Goal: Task Accomplishment & Management: Manage account settings

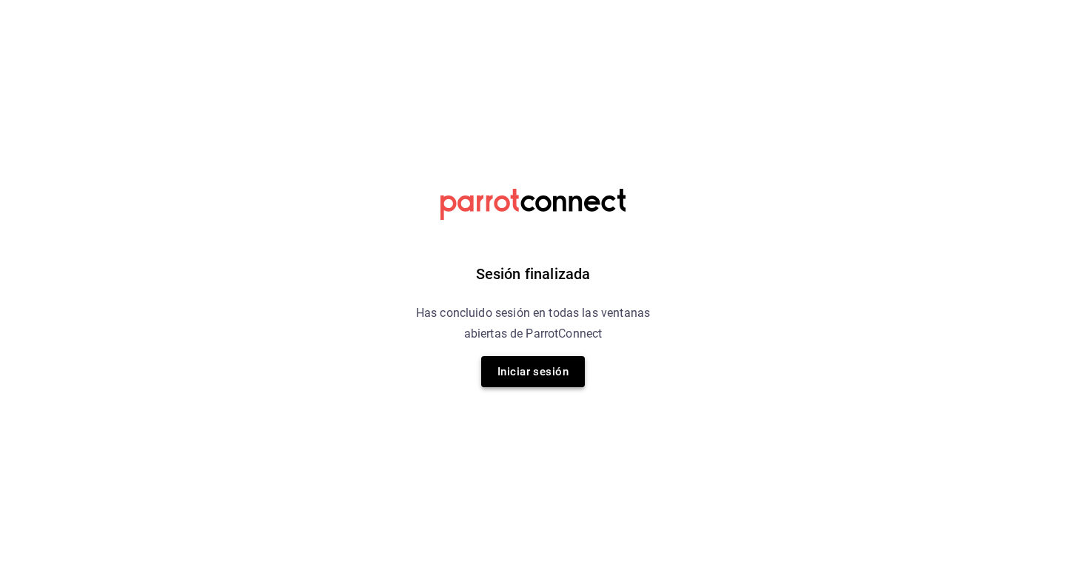
click at [536, 372] on button "Iniciar sesión" at bounding box center [533, 371] width 104 height 31
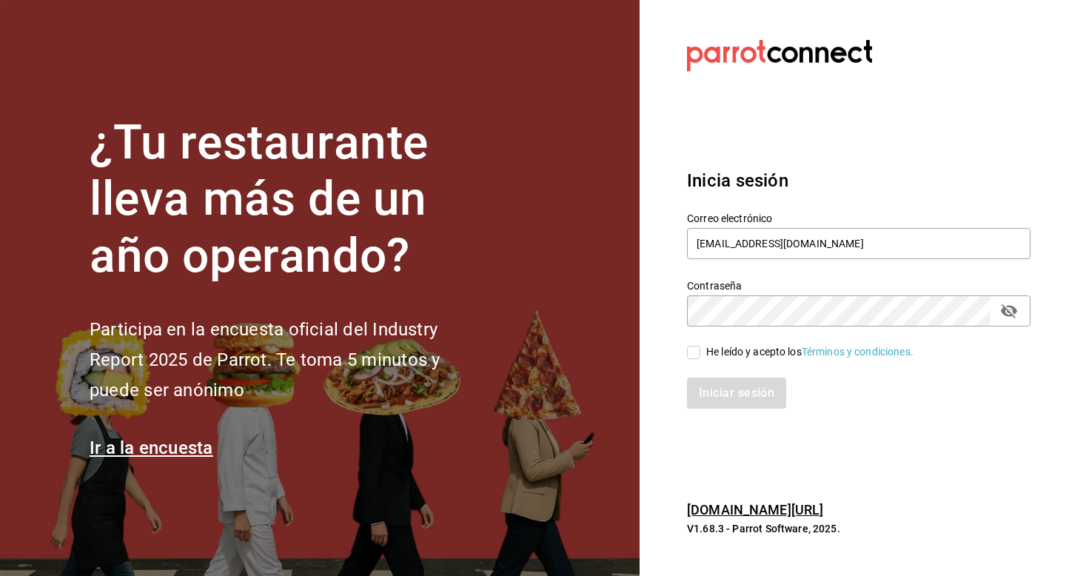
click at [694, 352] on input "He leído y acepto los Términos y condiciones." at bounding box center [693, 352] width 13 height 13
checkbox input "true"
click at [719, 395] on button "Iniciar sesión" at bounding box center [737, 393] width 101 height 31
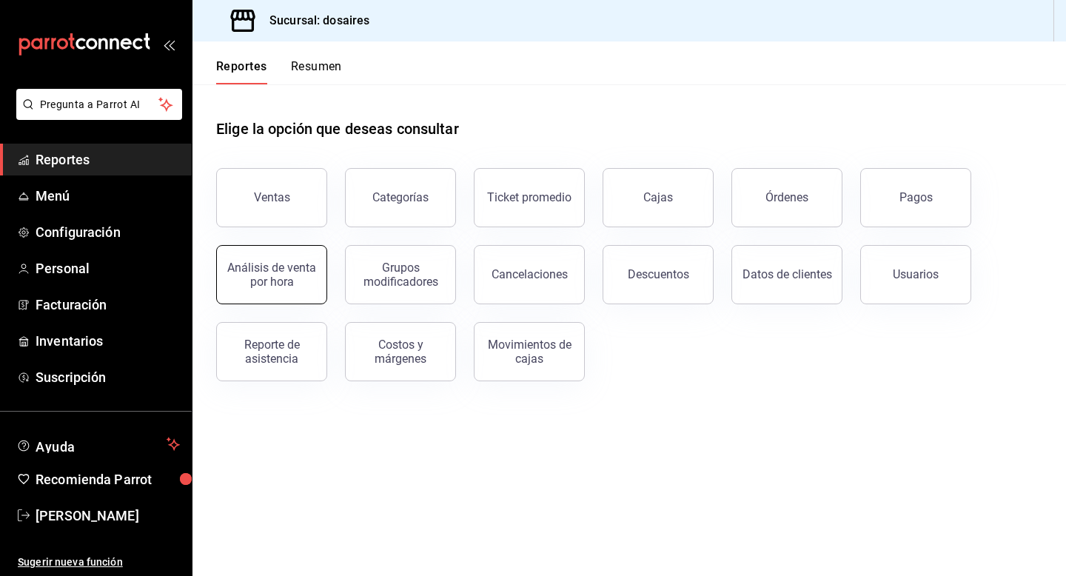
click at [278, 267] on div "Análisis de venta por hora" at bounding box center [272, 275] width 92 height 28
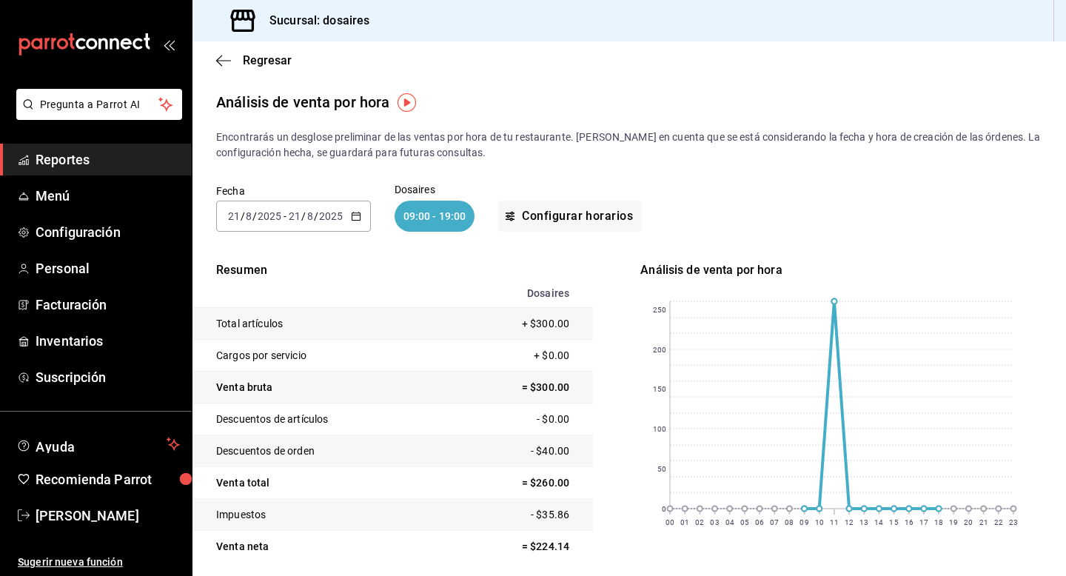
click at [356, 216] on icon "button" at bounding box center [356, 216] width 10 height 10
click at [282, 393] on span "Año actual" at bounding box center [286, 394] width 115 height 16
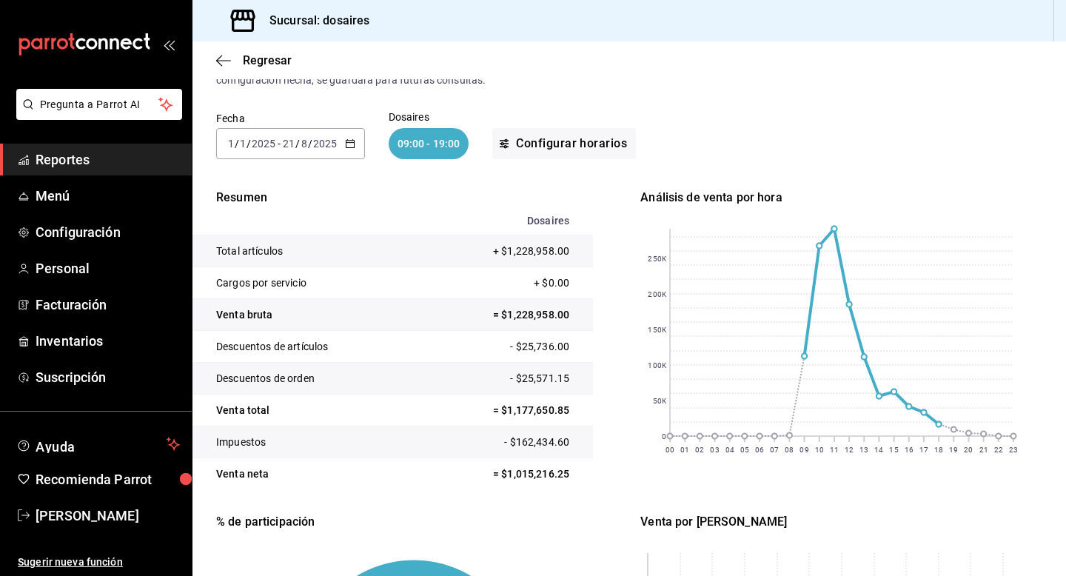
scroll to position [76, 0]
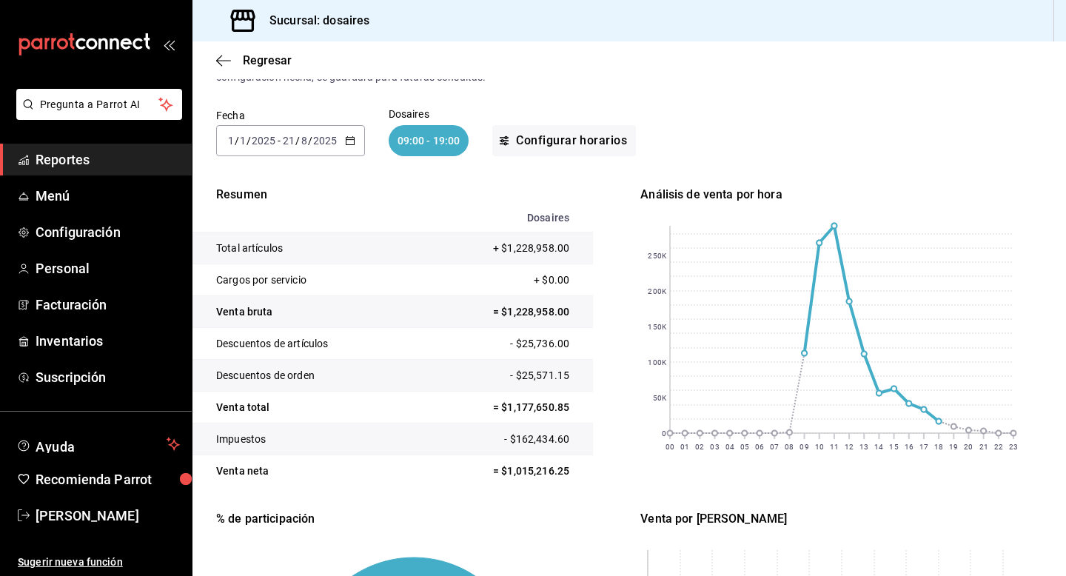
click at [423, 143] on div "09:00 - 19:00" at bounding box center [429, 140] width 81 height 31
click at [549, 148] on button "Configurar horarios" at bounding box center [564, 140] width 144 height 31
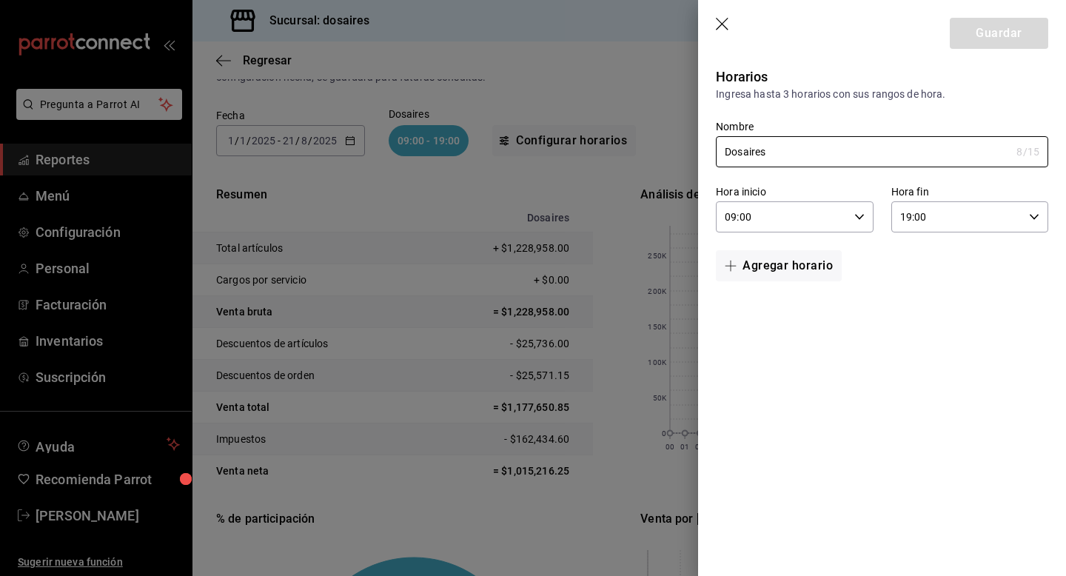
click at [866, 213] on div "09:00 Hora inicio" at bounding box center [794, 216] width 157 height 31
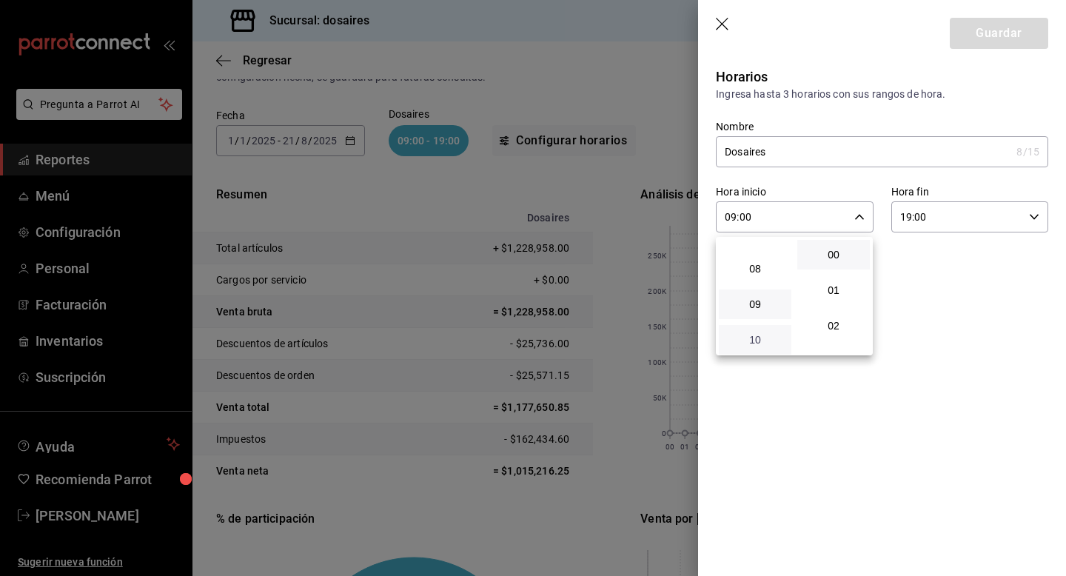
scroll to position [252, 0]
click at [759, 291] on span "08" at bounding box center [755, 287] width 55 height 12
type input "08:00"
click at [769, 285] on span "08" at bounding box center [755, 287] width 55 height 12
click at [842, 252] on span "00" at bounding box center [833, 255] width 55 height 12
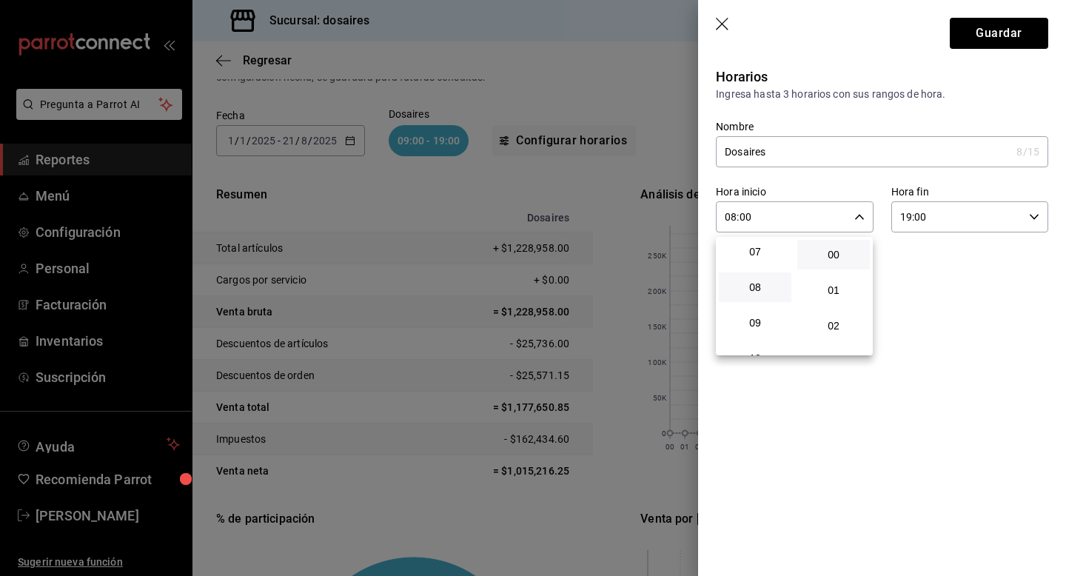
click at [922, 272] on div at bounding box center [533, 288] width 1066 height 576
click at [1048, 213] on div "Horarios Ingresa hasta 3 horarios con sus rangos de hora. Nombre Dosaires 8 /15…" at bounding box center [882, 186] width 368 height 250
click at [1020, 218] on input "19:00" at bounding box center [957, 217] width 132 height 30
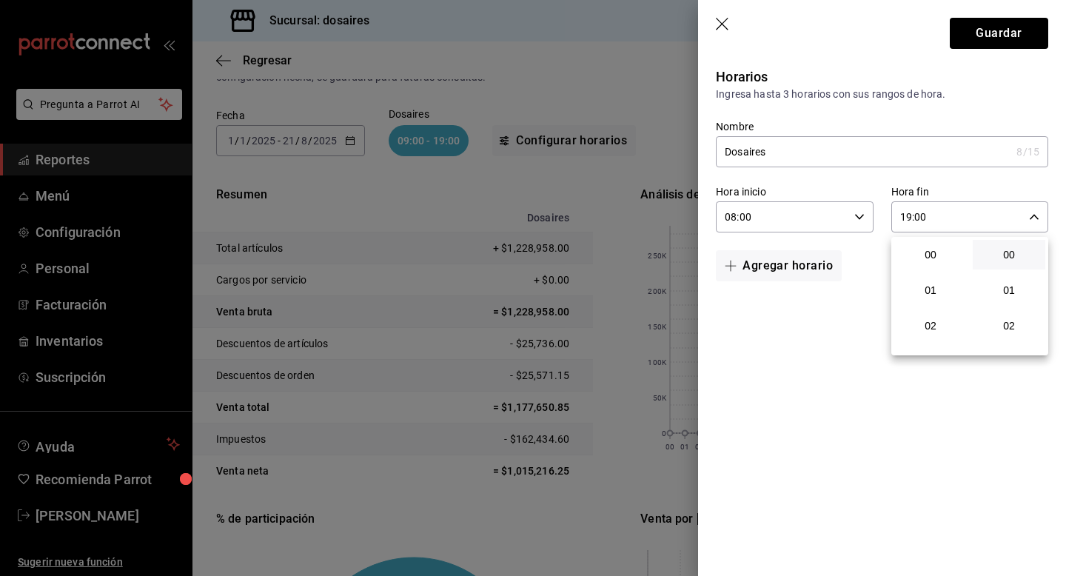
scroll to position [675, 0]
click at [939, 291] on span "20" at bounding box center [930, 290] width 55 height 12
type input "20:00"
click at [817, 335] on div at bounding box center [533, 288] width 1066 height 576
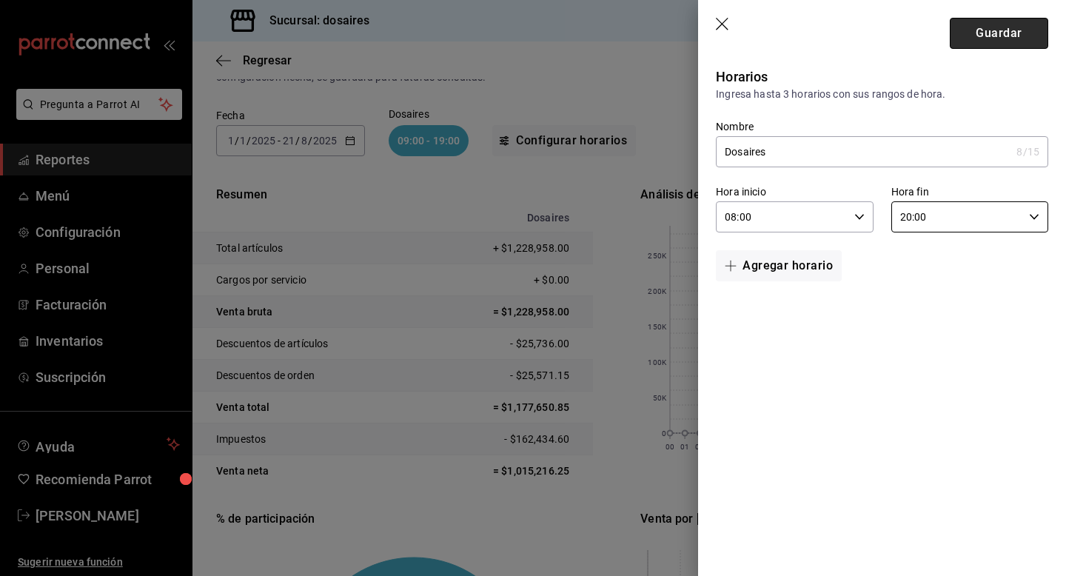
click at [985, 33] on button "Guardar" at bounding box center [999, 33] width 98 height 31
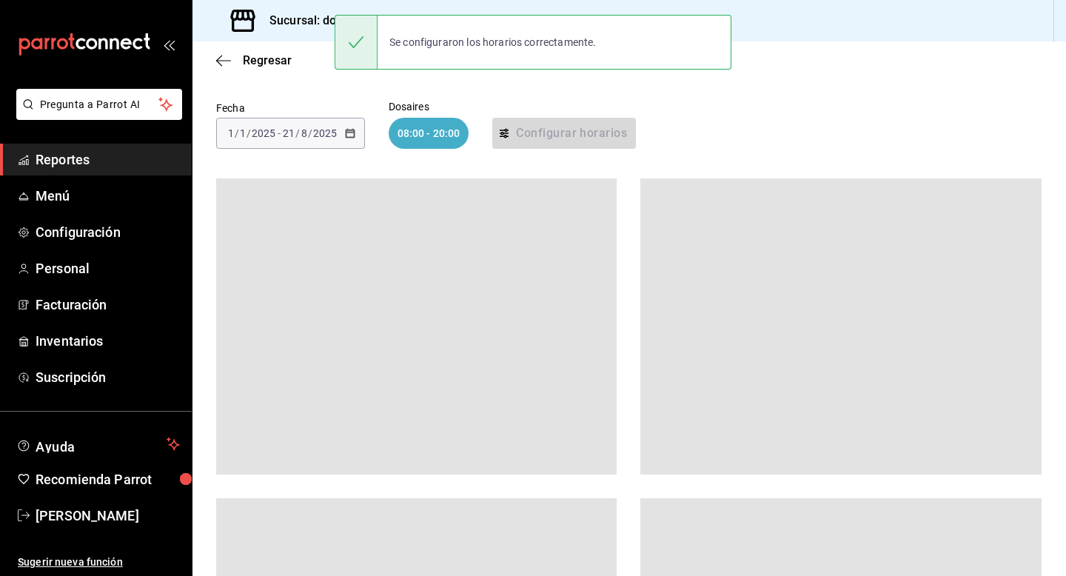
scroll to position [76, 0]
